Goal: Information Seeking & Learning: Find contact information

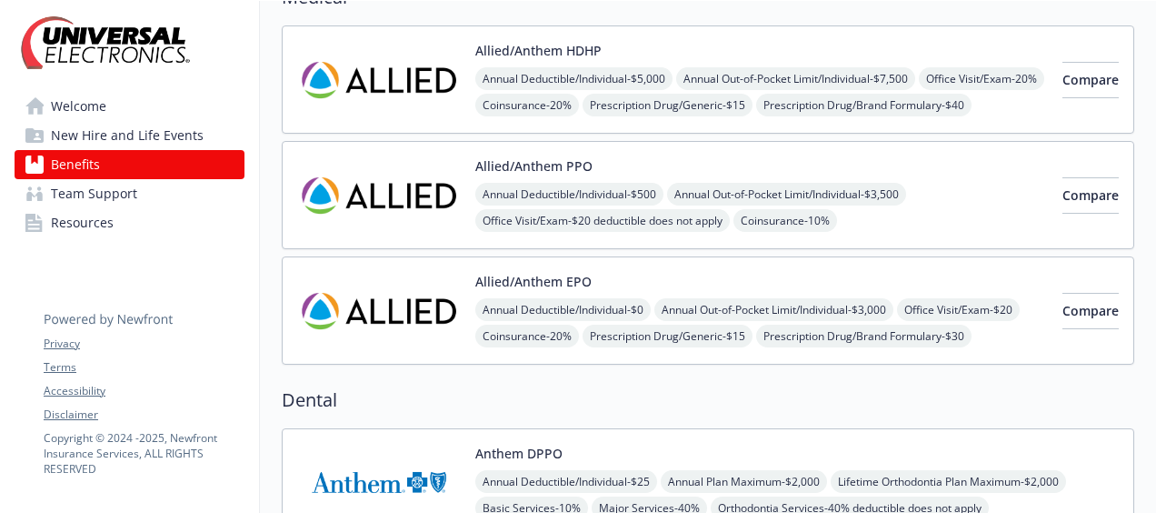
scroll to position [168, 0]
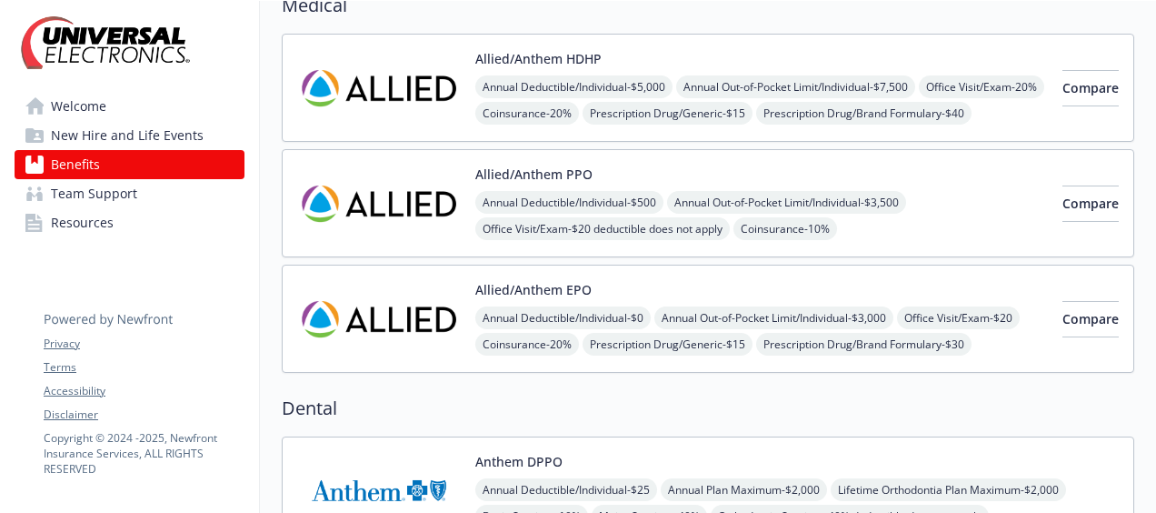
click at [534, 293] on button "Allied/Anthem EPO" at bounding box center [533, 289] width 116 height 19
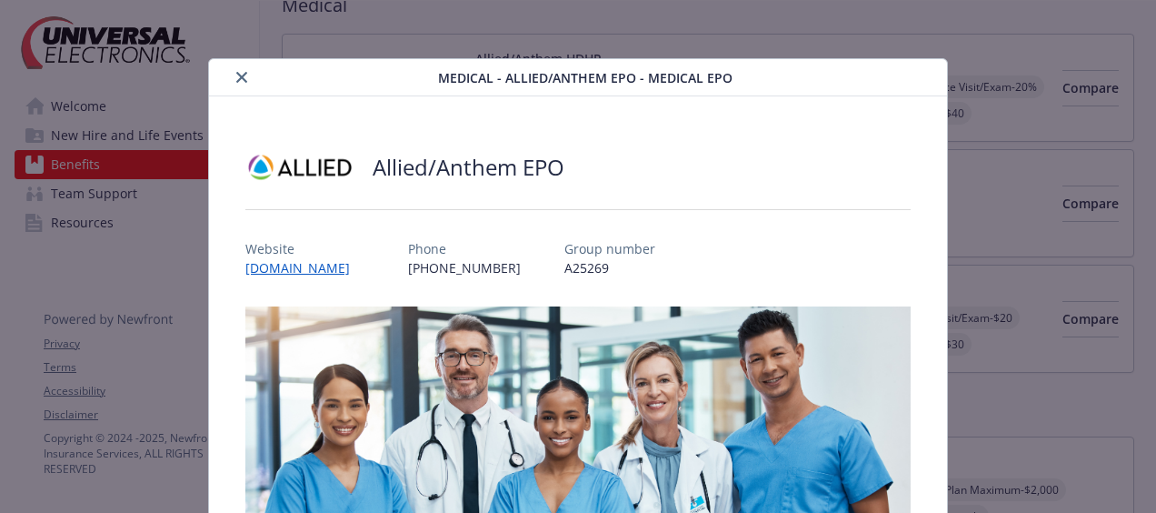
scroll to position [55, 0]
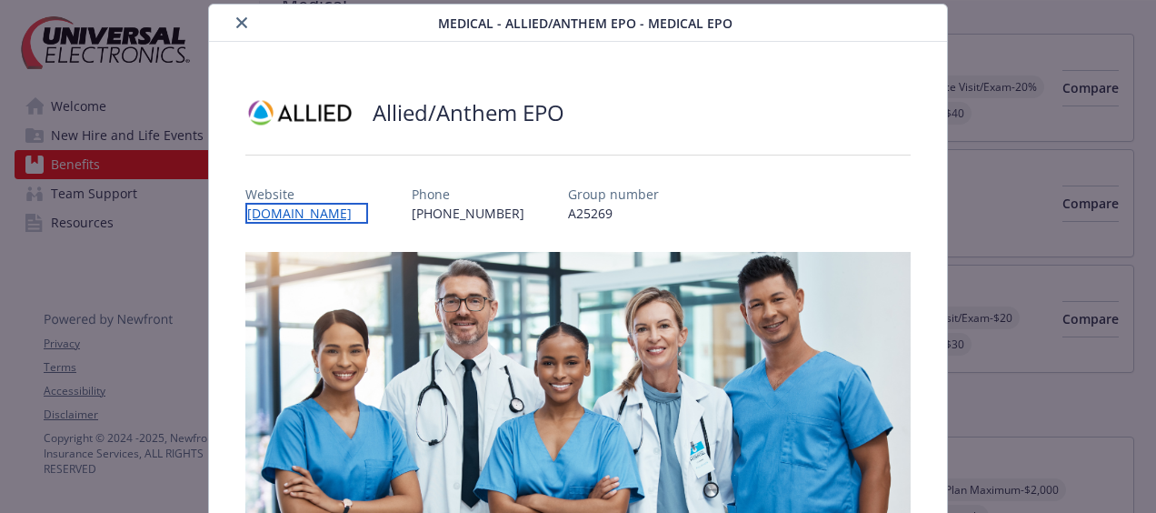
click at [350, 210] on link "[DOMAIN_NAME]" at bounding box center [306, 213] width 123 height 21
